Goal: Find specific fact: Find specific fact

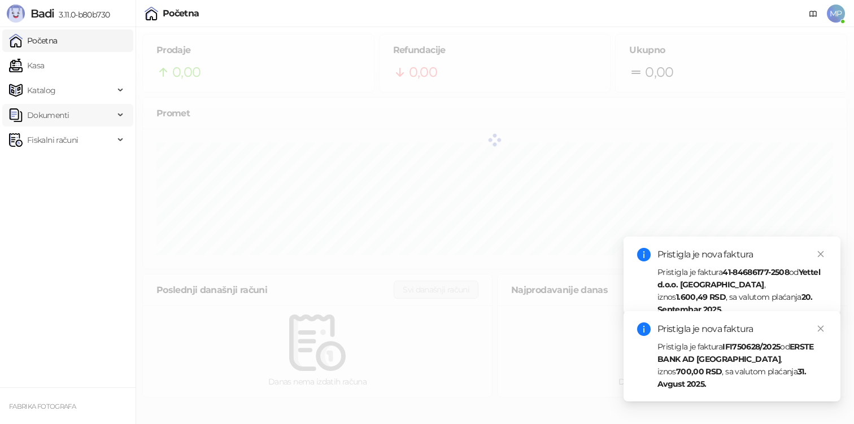
click at [52, 116] on span "Dokumenti" at bounding box center [48, 115] width 42 height 23
click at [50, 136] on link "Ulazni dokumenti" at bounding box center [55, 140] width 82 height 23
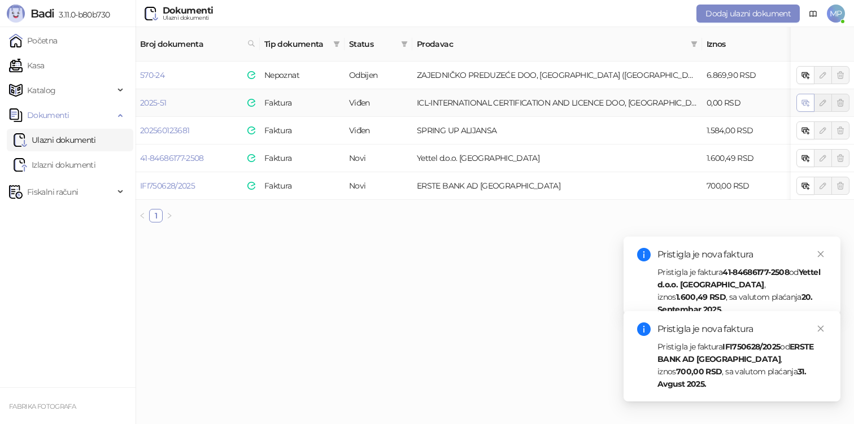
click at [806, 98] on icon "button" at bounding box center [805, 102] width 9 height 9
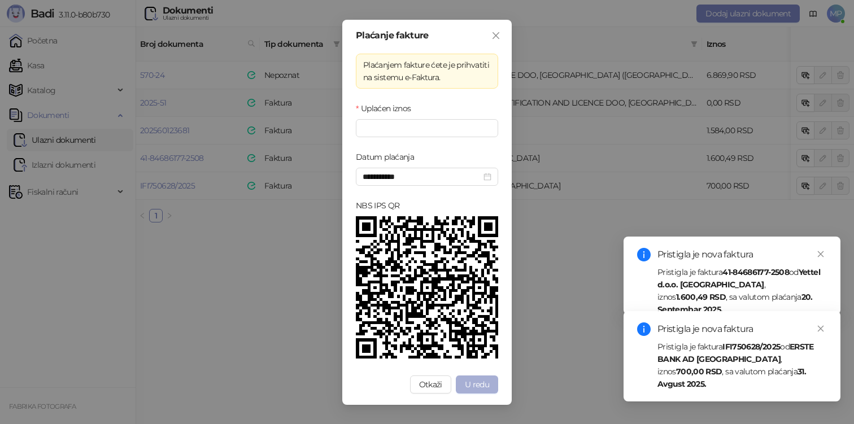
click at [490, 387] on button "U redu" at bounding box center [477, 385] width 42 height 18
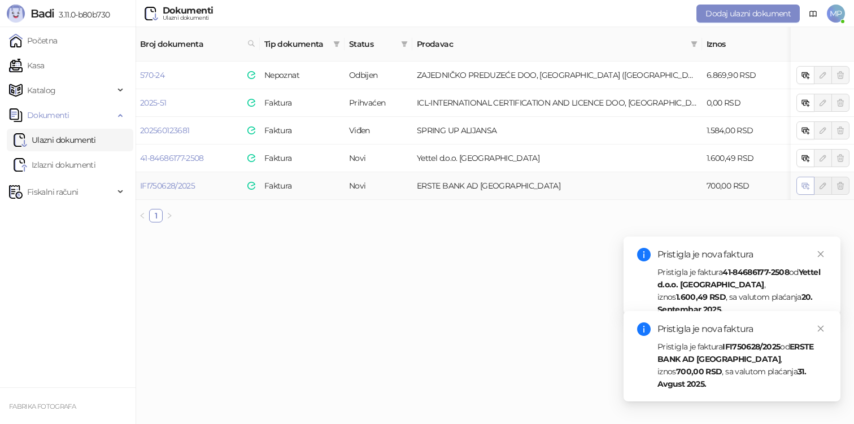
click at [801, 181] on icon "button" at bounding box center [805, 185] width 9 height 9
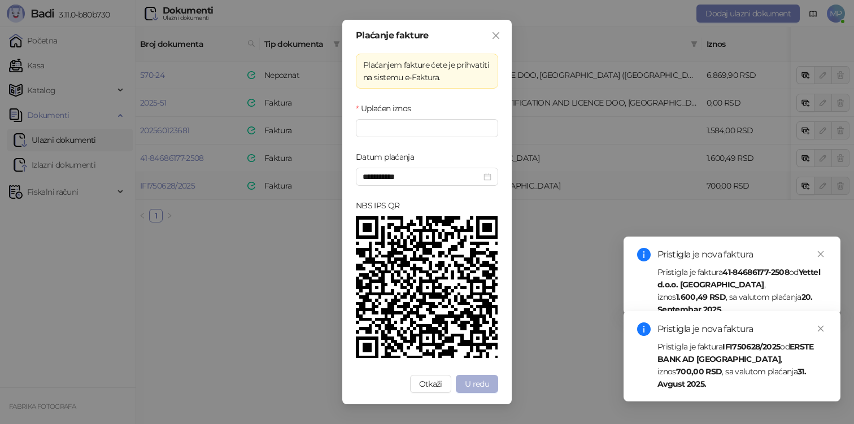
click at [482, 385] on span "U redu" at bounding box center [477, 384] width 24 height 10
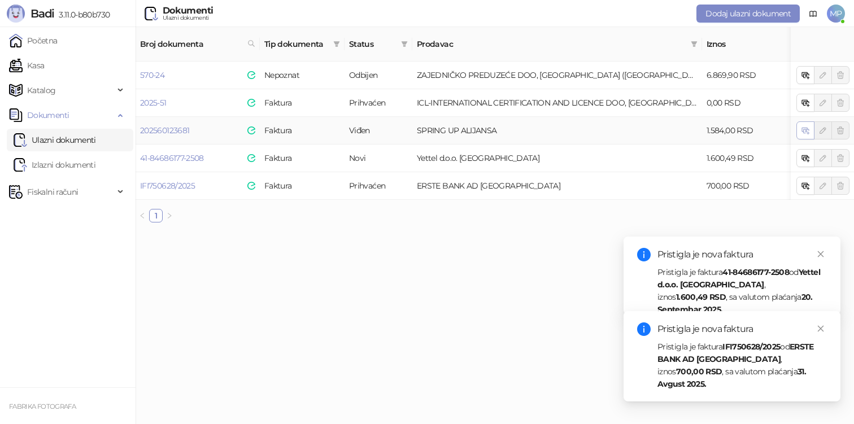
click at [804, 125] on span "button" at bounding box center [805, 130] width 9 height 11
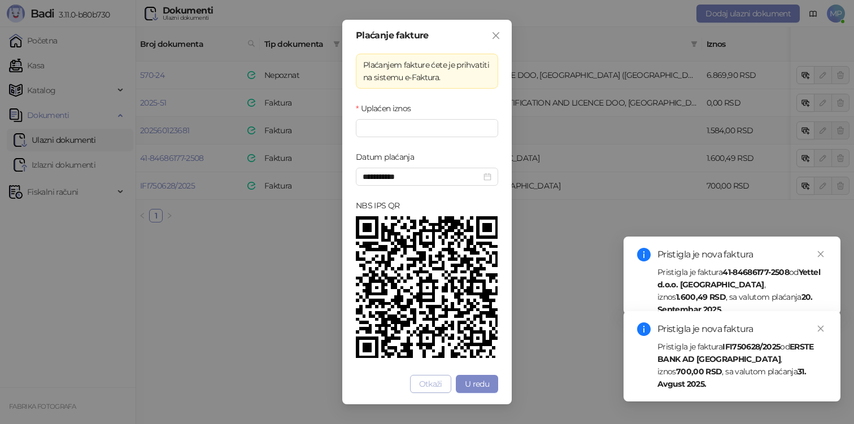
click at [427, 382] on span "Otkaži" at bounding box center [430, 384] width 23 height 10
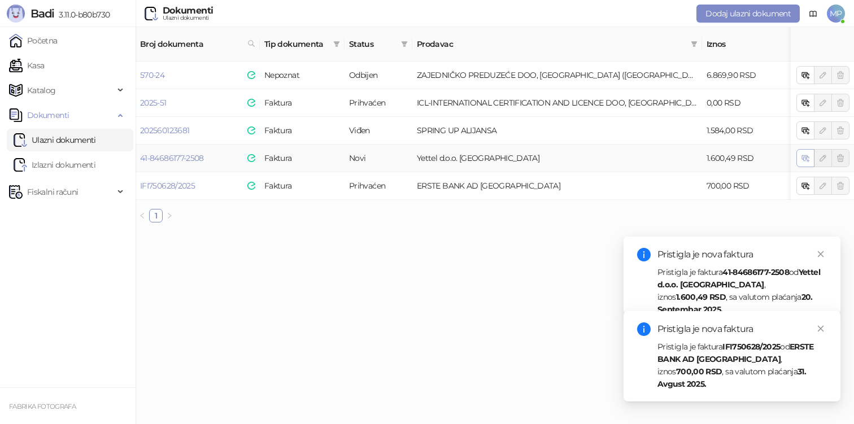
click at [801, 154] on icon "button" at bounding box center [805, 158] width 9 height 9
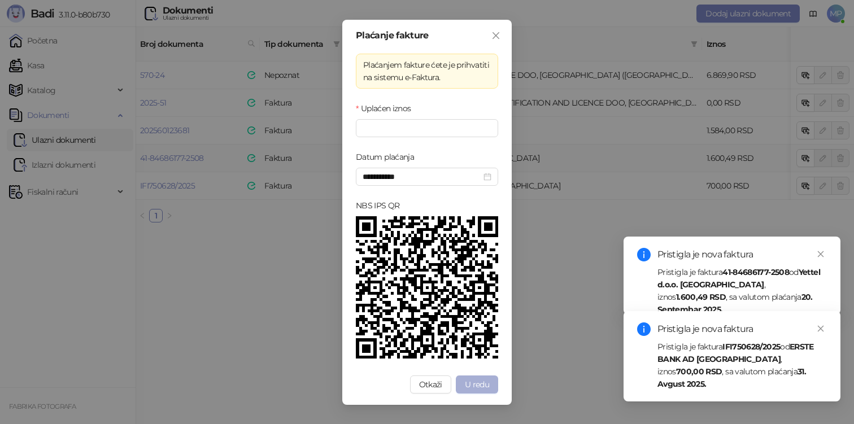
click at [483, 390] on button "U redu" at bounding box center [477, 385] width 42 height 18
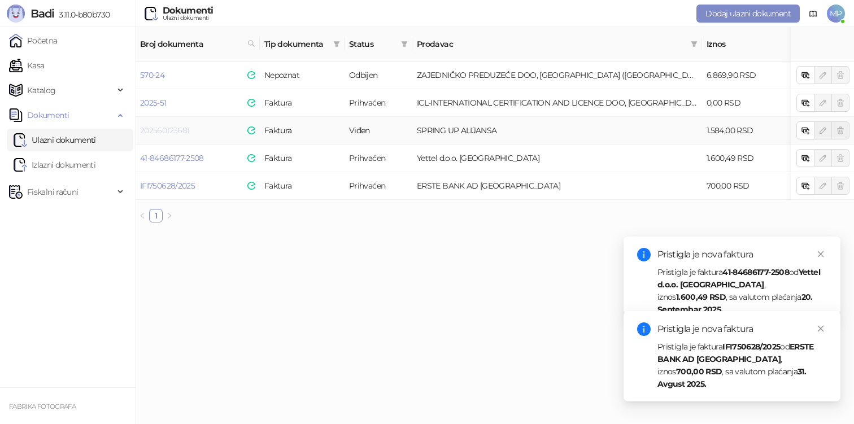
click at [180, 125] on link "202560123681" at bounding box center [164, 130] width 49 height 10
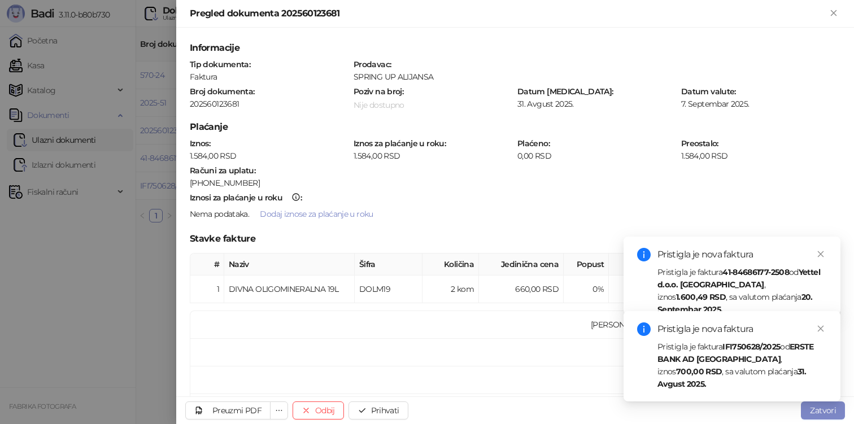
click at [230, 102] on div "202560123681" at bounding box center [269, 104] width 161 height 10
click at [217, 181] on div "105-14016-79" at bounding box center [515, 183] width 650 height 10
copy div "14016"
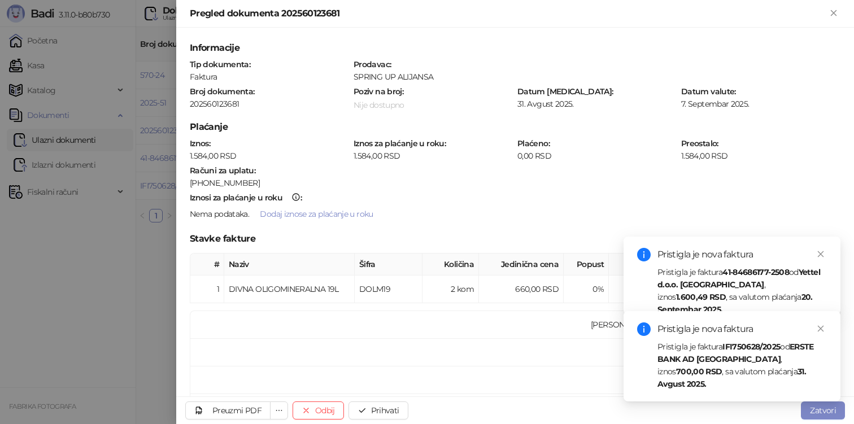
click at [193, 180] on div "105-14016-79" at bounding box center [515, 183] width 650 height 10
copy div "105"
click at [229, 178] on div "105-14016-79" at bounding box center [515, 183] width 650 height 10
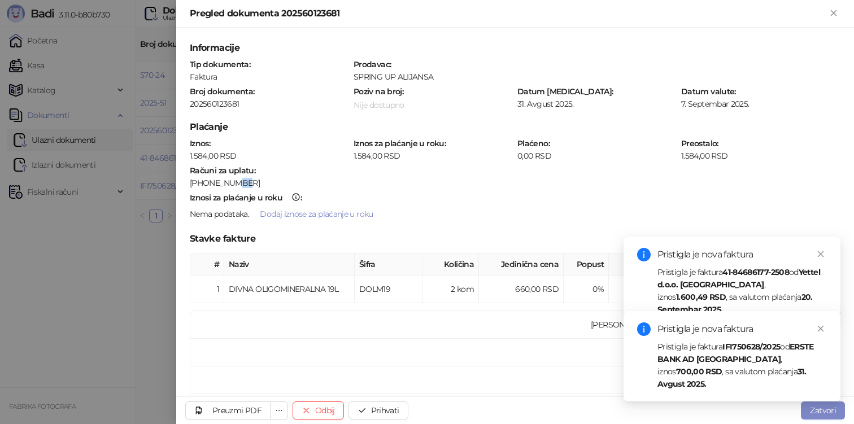
copy div "79"
click at [823, 255] on icon "close" at bounding box center [821, 254] width 8 height 8
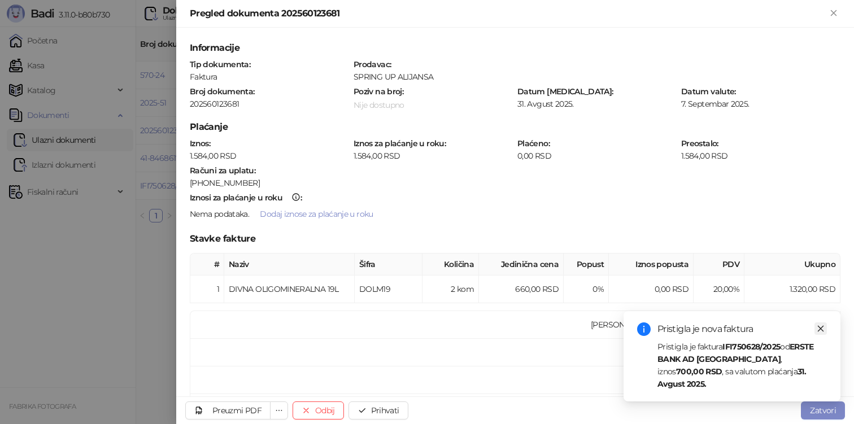
click at [822, 333] on icon "close" at bounding box center [821, 329] width 8 height 8
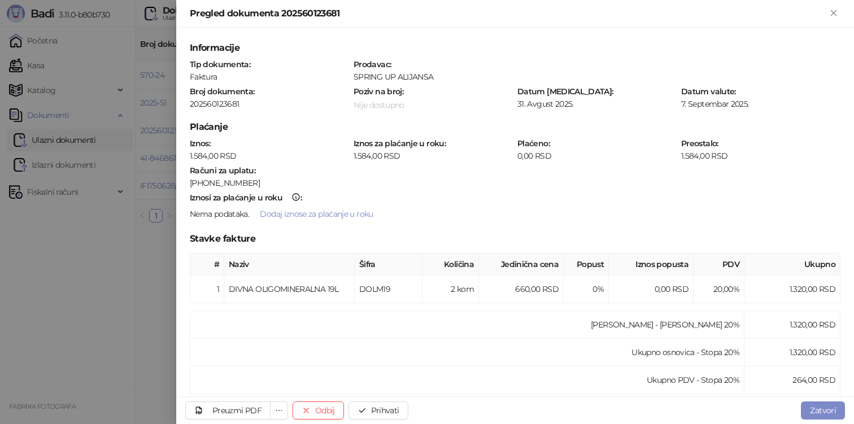
click at [427, 76] on div "SPRING UP ALIJANSA" at bounding box center [596, 77] width 487 height 10
copy div "SPRING UP ALIJANSA"
click at [292, 287] on div "DIVNA OLIGOMINERALNA 19L" at bounding box center [289, 289] width 121 height 12
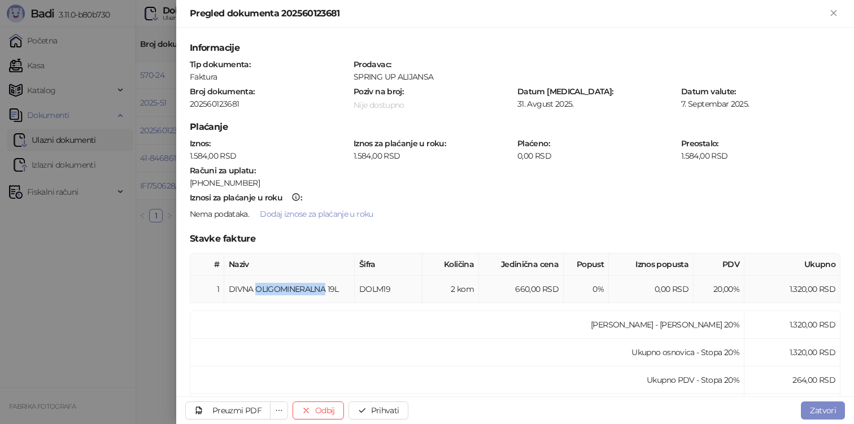
click at [292, 287] on div "DIVNA OLIGOMINERALNA 19L" at bounding box center [289, 289] width 121 height 12
copy div "DIVNA OLIGOMINERALNA 19L"
click at [225, 106] on div "202560123681" at bounding box center [269, 104] width 161 height 10
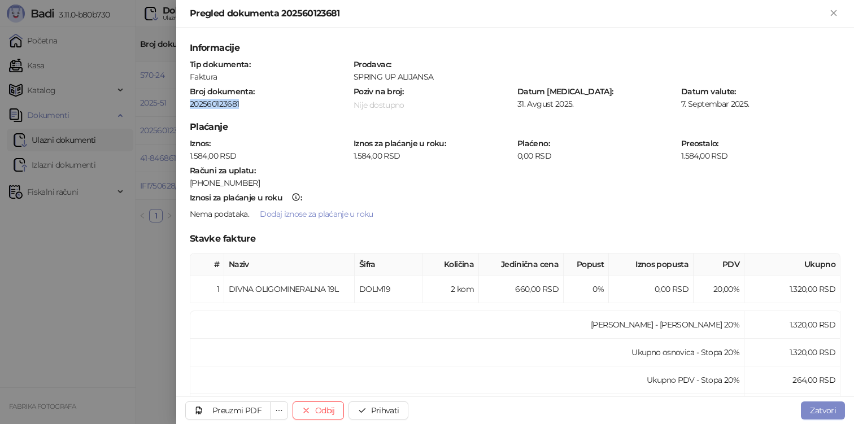
copy div "202560123681"
